Goal: Information Seeking & Learning: Understand process/instructions

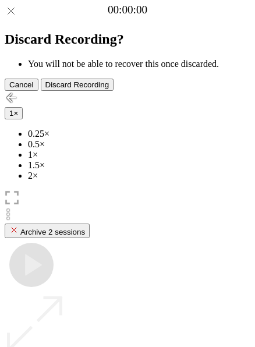
scroll to position [104, 0]
